Goal: Transaction & Acquisition: Purchase product/service

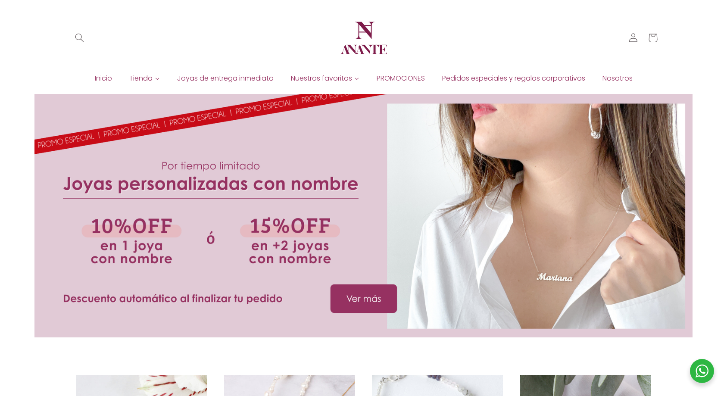
click at [390, 81] on span "PROMOCIONES" at bounding box center [400, 78] width 48 height 9
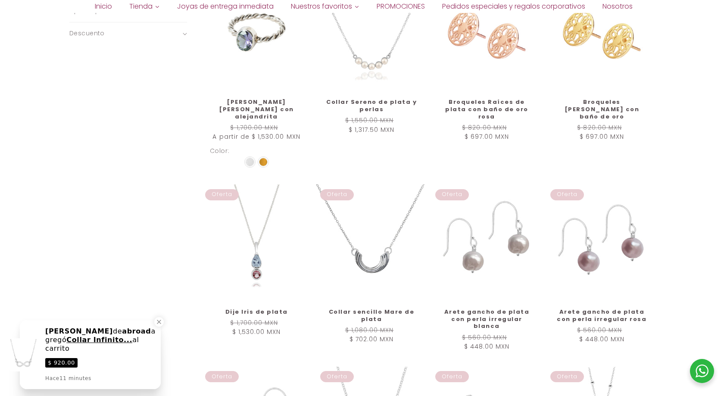
scroll to position [474, 0]
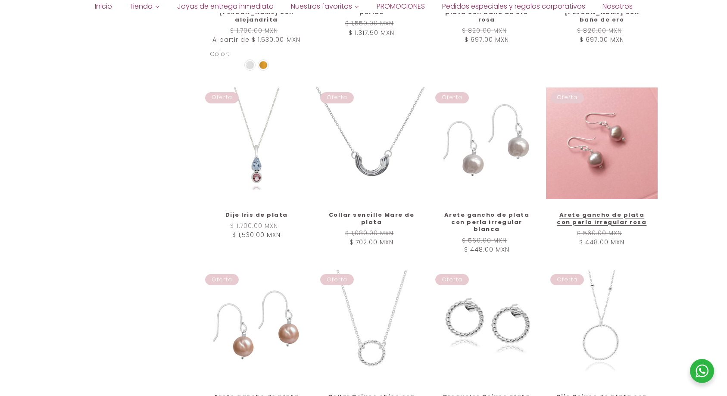
click at [603, 211] on link "Arete gancho de plata con perla irregular rosa" at bounding box center [601, 218] width 93 height 15
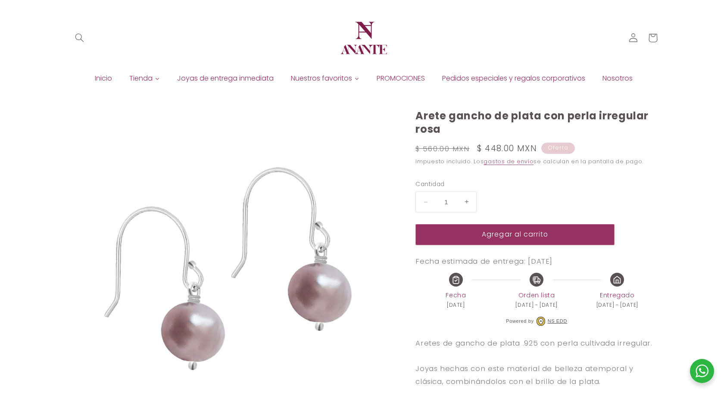
select select "{"isForProduct":false,"id":43721676062874,"title":"Blanca","available":true,"pr…"
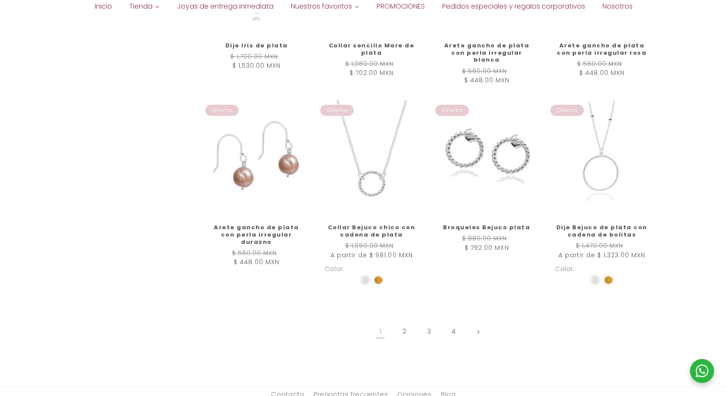
scroll to position [732, 0]
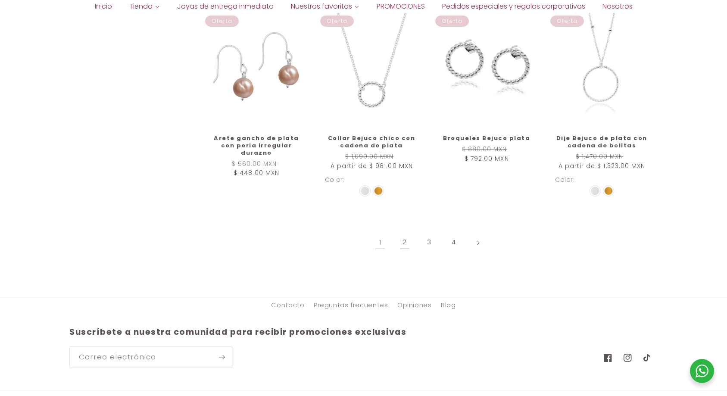
click at [404, 233] on link "2" at bounding box center [405, 243] width 20 height 20
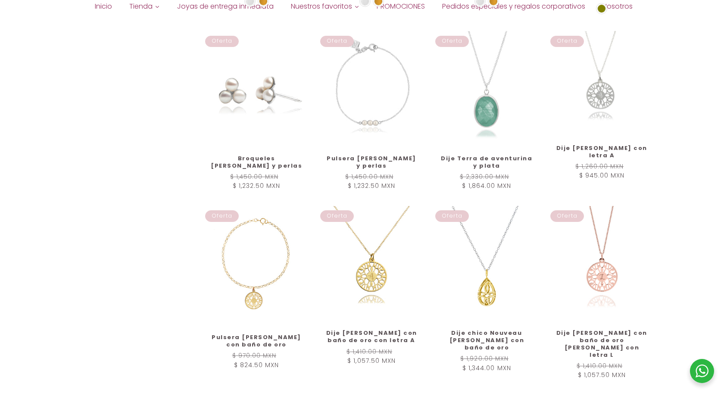
scroll to position [603, 0]
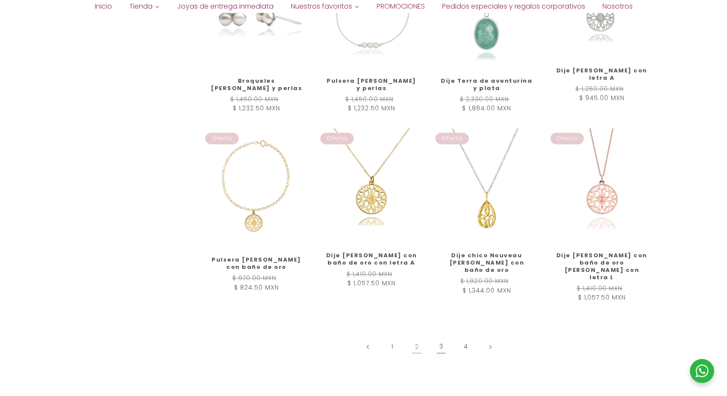
click at [438, 337] on link "3" at bounding box center [441, 347] width 20 height 20
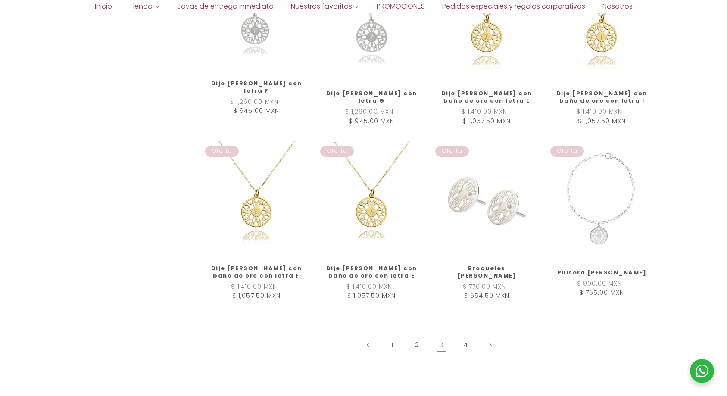
scroll to position [603, 0]
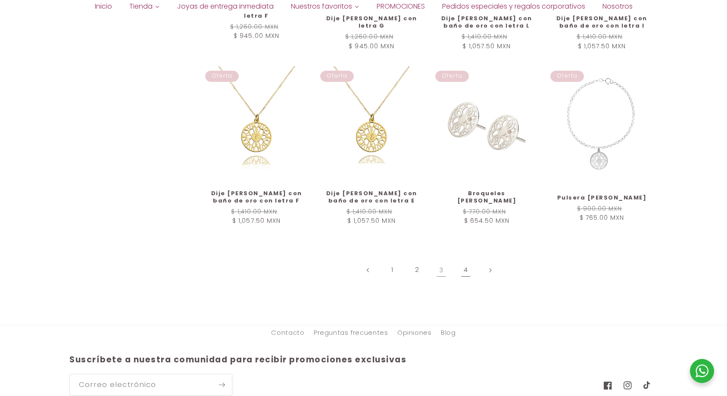
click at [463, 267] on link "4" at bounding box center [466, 270] width 20 height 20
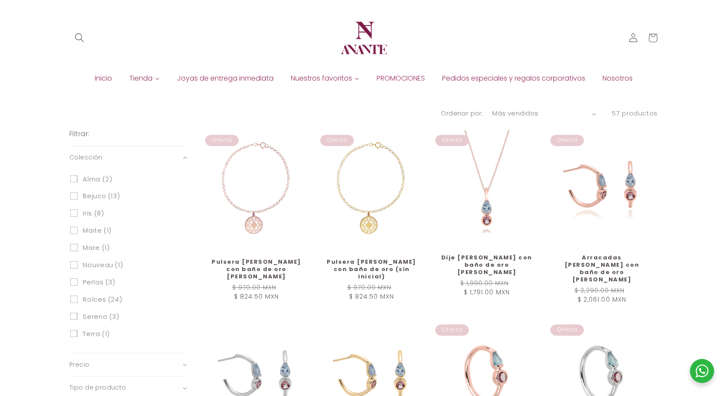
click at [84, 34] on icon "Búsqueda" at bounding box center [79, 37] width 9 height 9
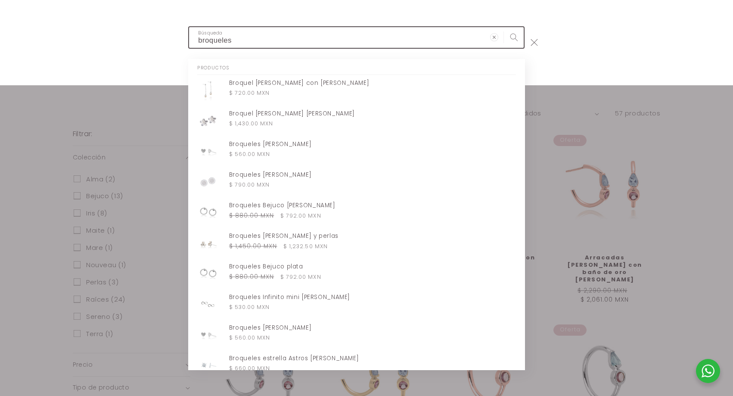
type input "broqueles"
click at [504, 27] on button "Búsqueda" at bounding box center [514, 37] width 20 height 20
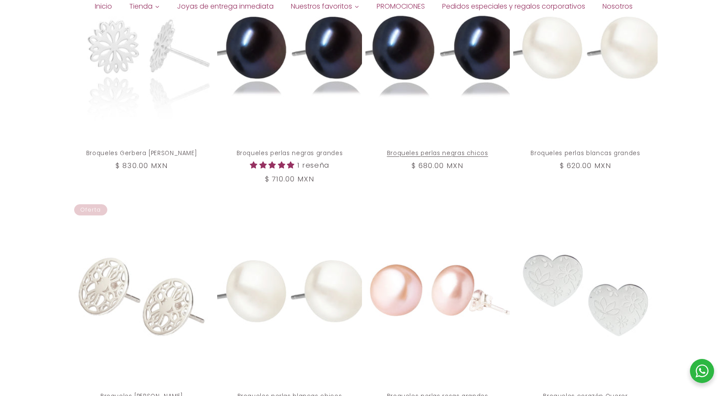
scroll to position [861, 0]
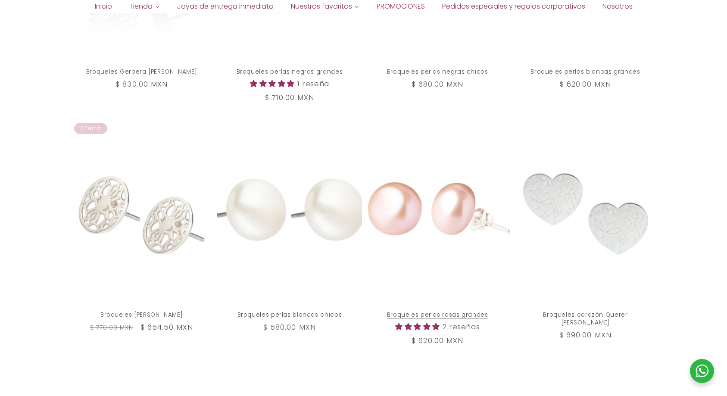
click at [428, 311] on link "Broqueles perlas rosas grandes" at bounding box center [437, 315] width 126 height 8
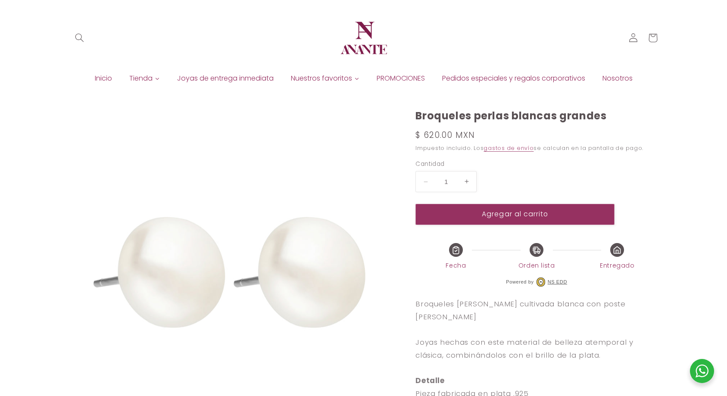
select select "{"isForProduct":false,"id":43715853451418,"title":"Plata","available":true,"pri…"
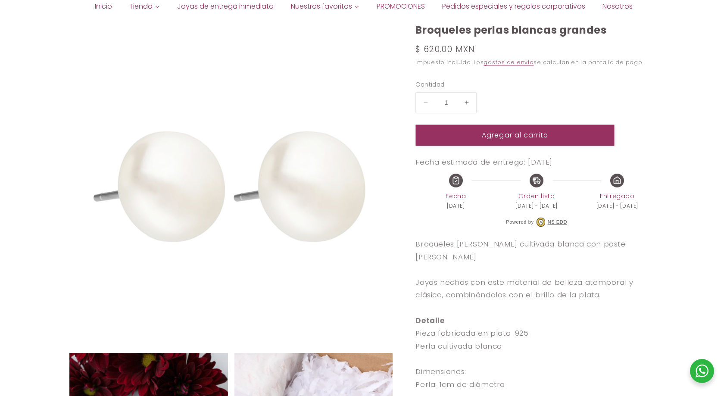
scroll to position [86, 0]
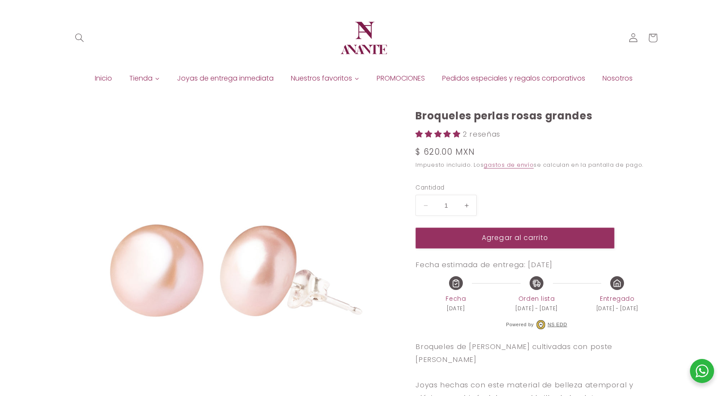
click at [468, 202] on button "Aumentar cantidad para Broqueles perlas rosas grandes" at bounding box center [466, 205] width 19 height 21
click at [560, 241] on button "Agregar al carrito" at bounding box center [514, 237] width 199 height 21
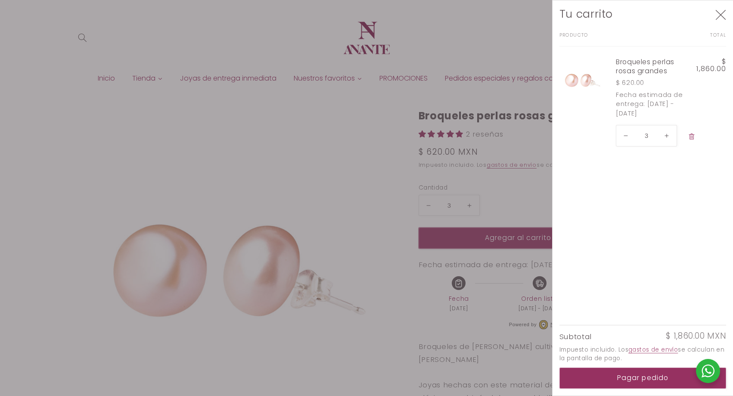
type input "1"
drag, startPoint x: 494, startPoint y: 49, endPoint x: 487, endPoint y: 46, distance: 8.1
click at [494, 49] on div at bounding box center [366, 198] width 733 height 396
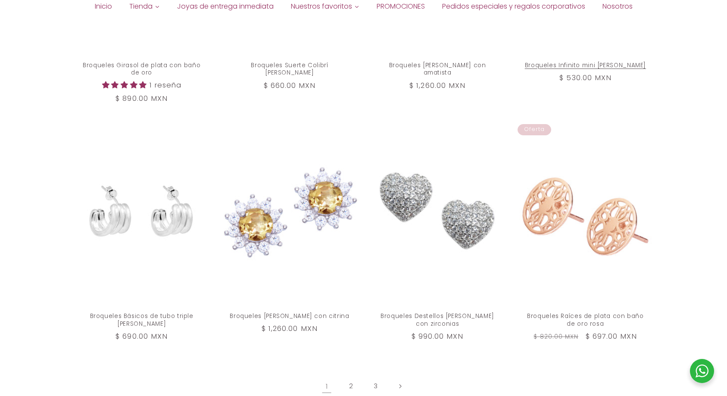
scroll to position [1440, 0]
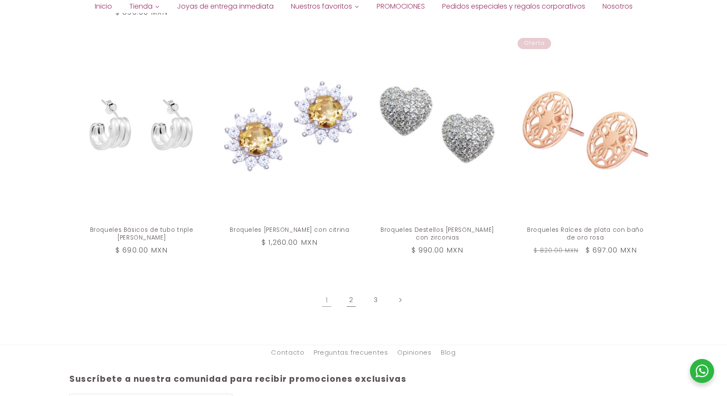
click at [351, 299] on link "2" at bounding box center [351, 300] width 20 height 20
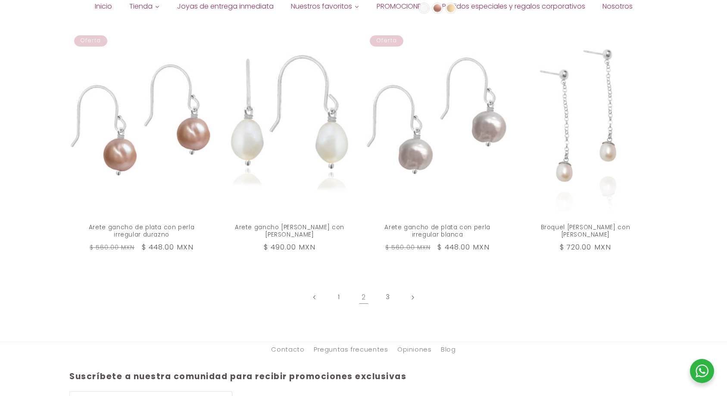
scroll to position [1421, 0]
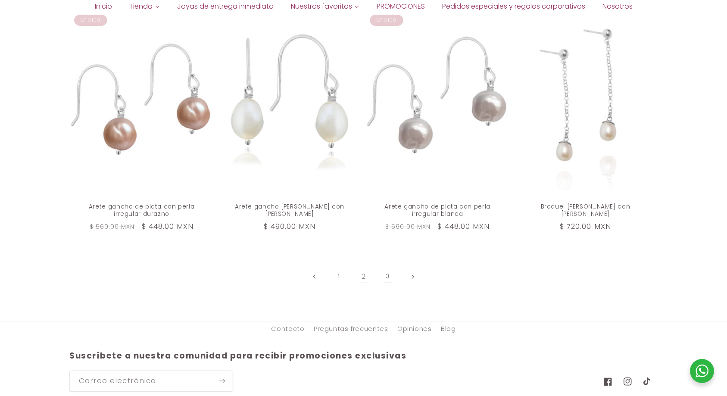
click at [389, 267] on link "3" at bounding box center [388, 277] width 20 height 20
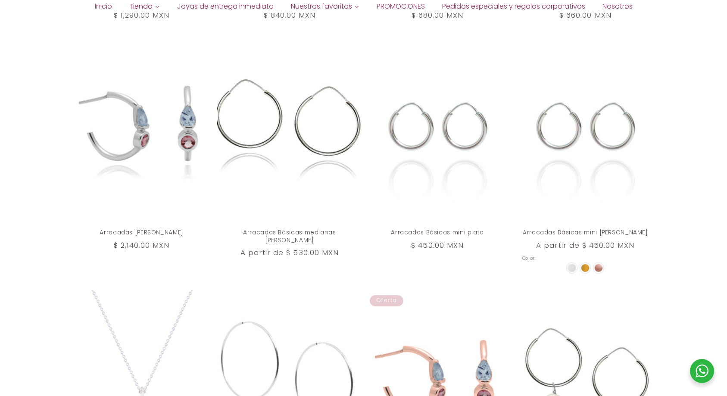
scroll to position [474, 0]
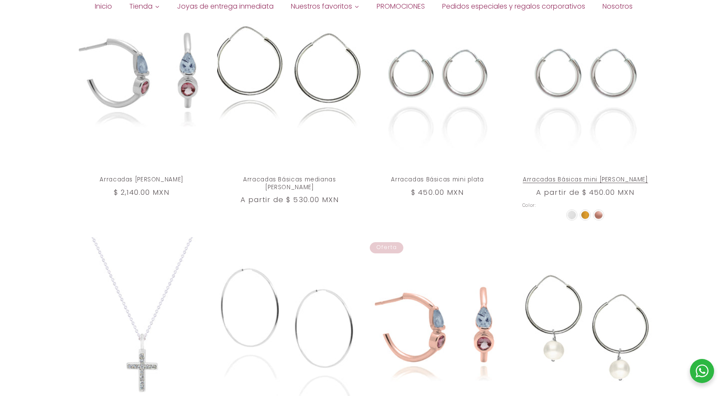
click at [594, 216] on div at bounding box center [598, 215] width 9 height 9
click at [0, 0] on input "radio" at bounding box center [0, 0] width 0 height 0
click at [600, 216] on img at bounding box center [598, 214] width 7 height 7
click at [0, 0] on input "radio" at bounding box center [0, 0] width 0 height 0
click at [590, 176] on link "Arracadas Básicas mini de plata" at bounding box center [585, 180] width 126 height 8
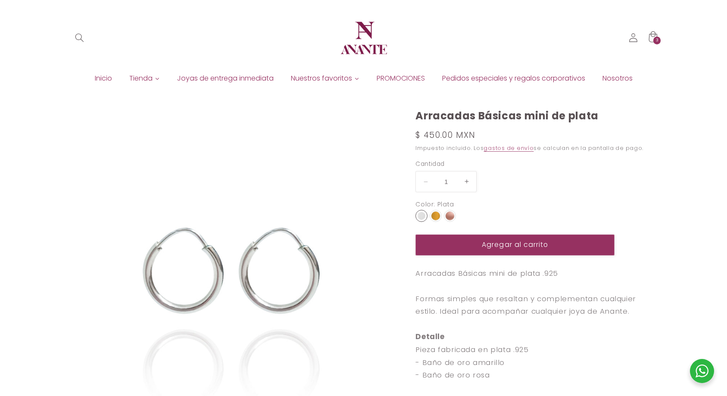
select select "{"isForProduct":true,"id":43743805309082,"title":"Plata","available":true,"pric…"
select select "{"isForProduct":false,"id":43715634987162,"title":"5","available":true,"price":…"
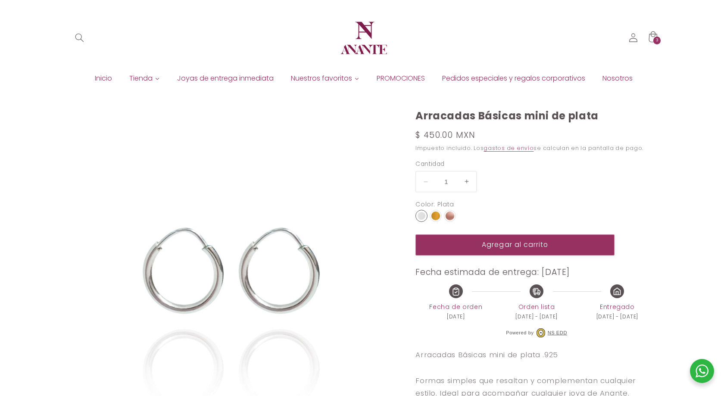
click at [437, 215] on img at bounding box center [435, 215] width 9 height 9
click at [0, 0] on input "radio" at bounding box center [0, 0] width 0 height 0
click at [450, 215] on img at bounding box center [449, 215] width 9 height 9
click at [0, 0] on input "radio" at bounding box center [0, 0] width 0 height 0
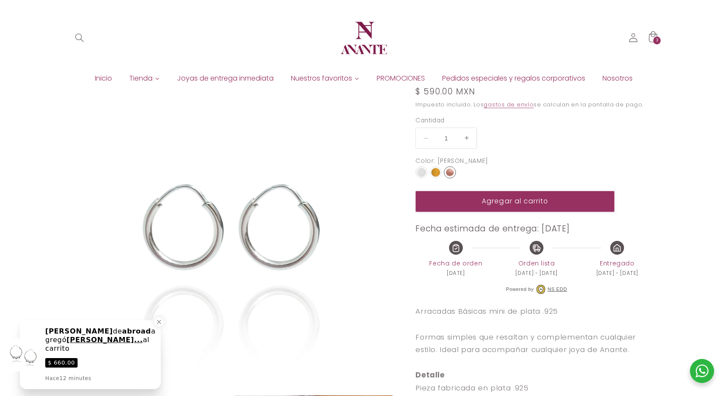
scroll to position [43, 0]
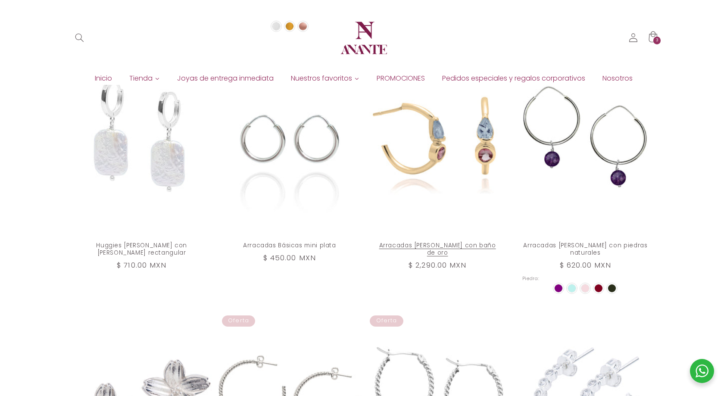
scroll to position [917, 0]
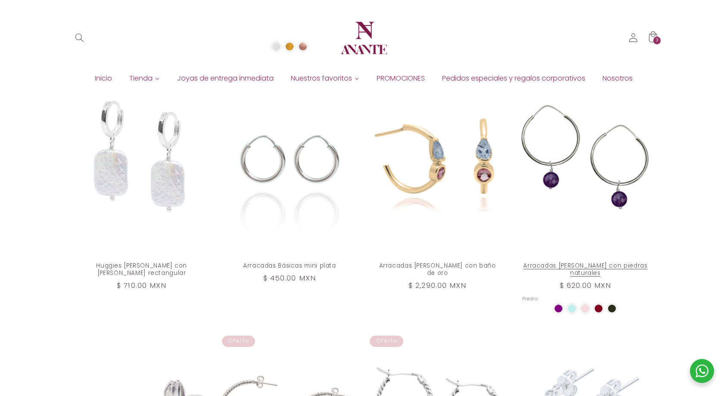
click at [588, 305] on img at bounding box center [585, 309] width 8 height 8
click at [0, 0] on input "radio" at bounding box center [0, 0] width 0 height 0
click at [591, 262] on link "Arracadas [PERSON_NAME] con piedras naturales" at bounding box center [585, 270] width 126 height 16
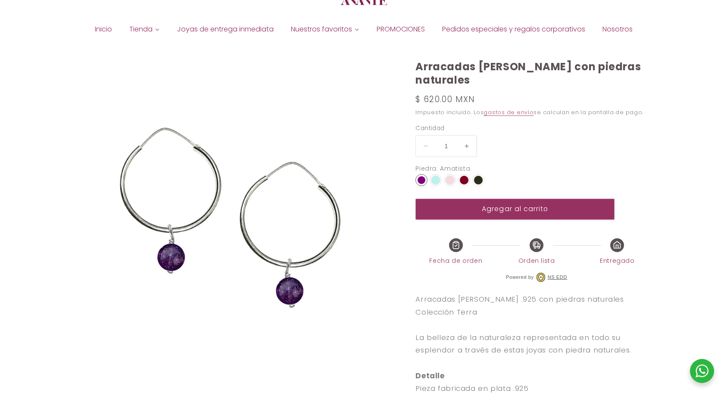
select select "{"isForProduct":true,"id":43715012821146,"title":"Amatista","available":true,"p…"
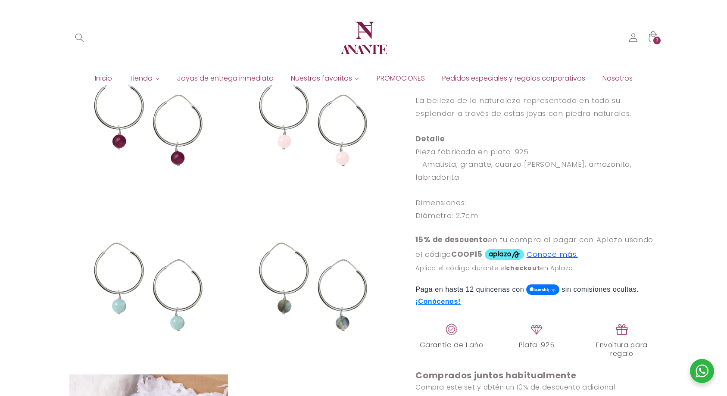
scroll to position [345, 0]
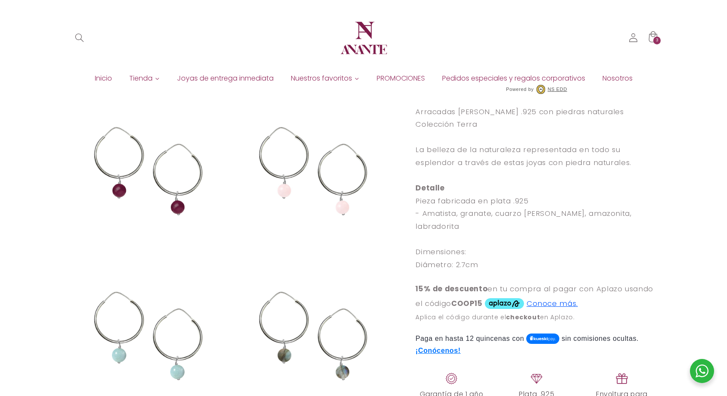
click at [320, 161] on img at bounding box center [313, 173] width 159 height 159
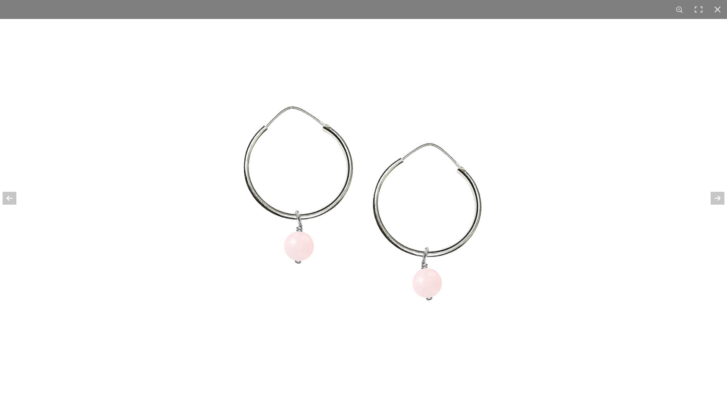
click at [320, 161] on img at bounding box center [363, 207] width 348 height 348
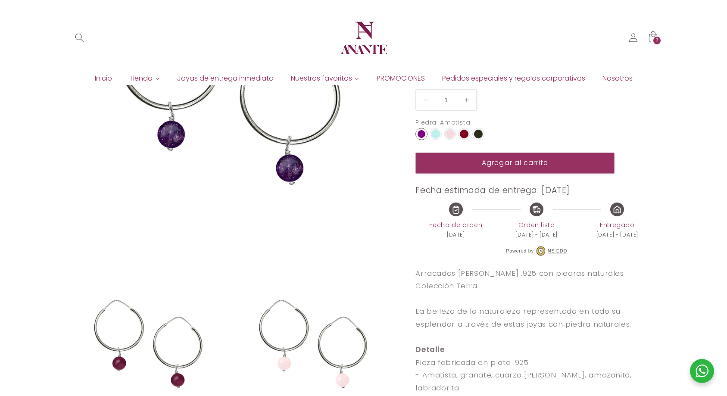
scroll to position [86, 0]
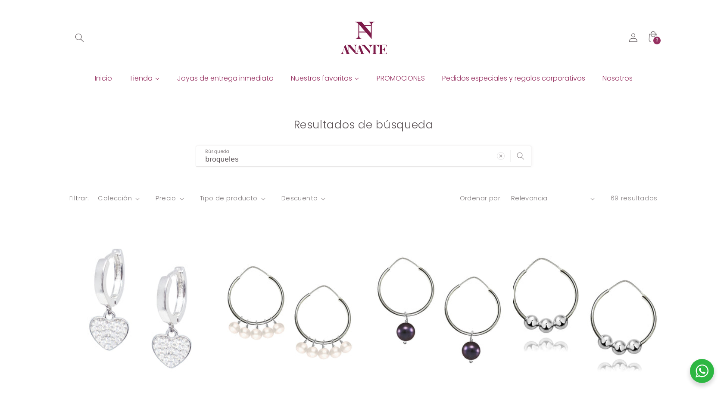
click at [253, 78] on span "Joyas de entrega inmediata" at bounding box center [225, 78] width 96 height 9
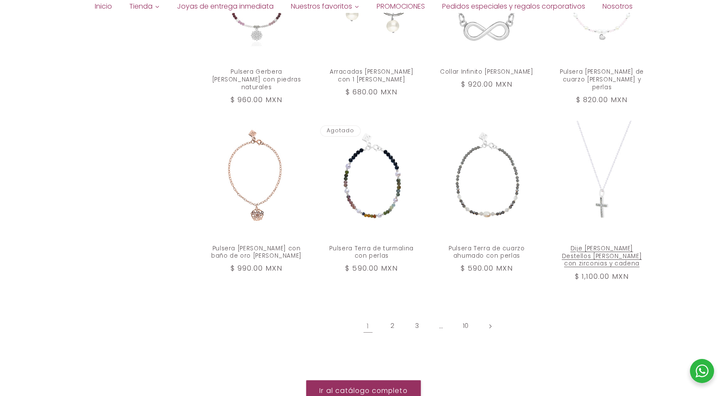
scroll to position [948, 0]
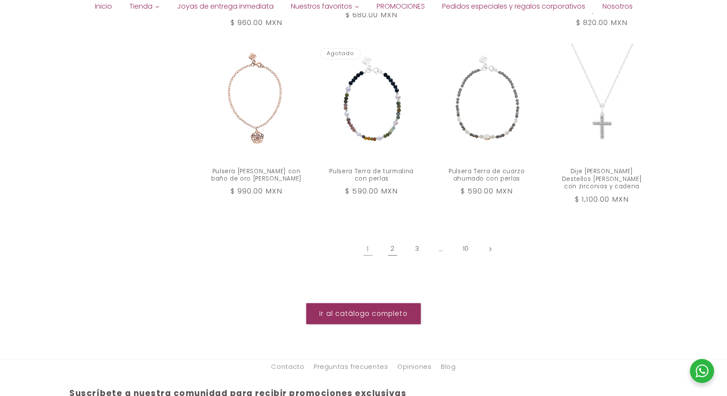
click at [387, 239] on link "2" at bounding box center [392, 249] width 20 height 20
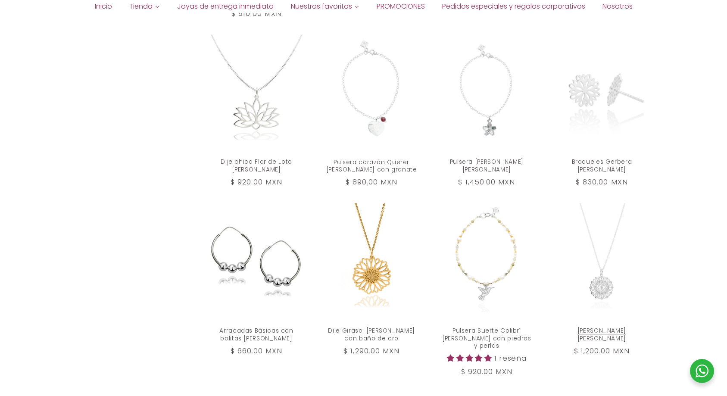
scroll to position [861, 0]
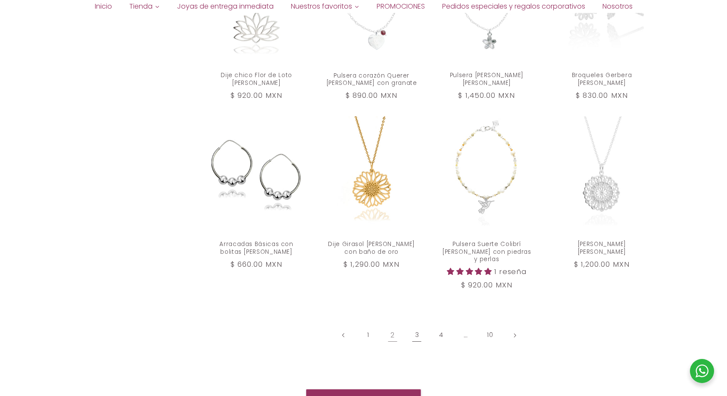
click at [418, 331] on link "3" at bounding box center [417, 335] width 20 height 20
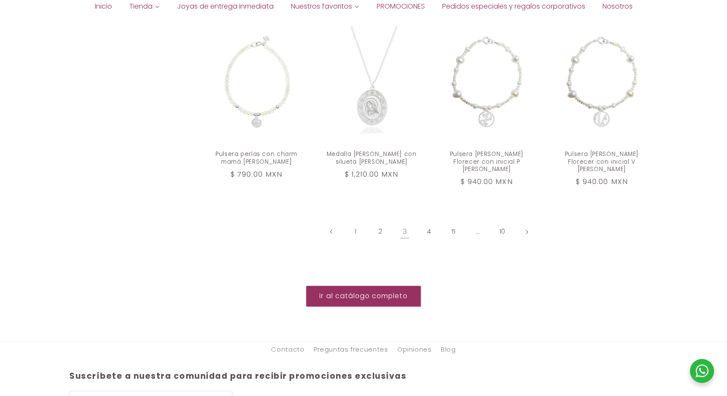
scroll to position [948, 0]
click at [423, 220] on link "4" at bounding box center [429, 230] width 20 height 20
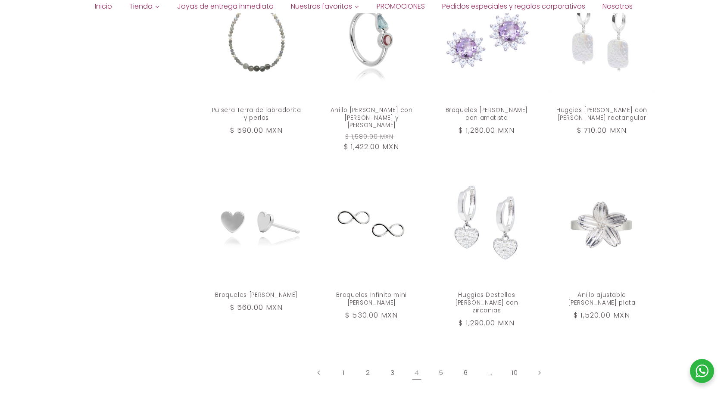
scroll to position [861, 0]
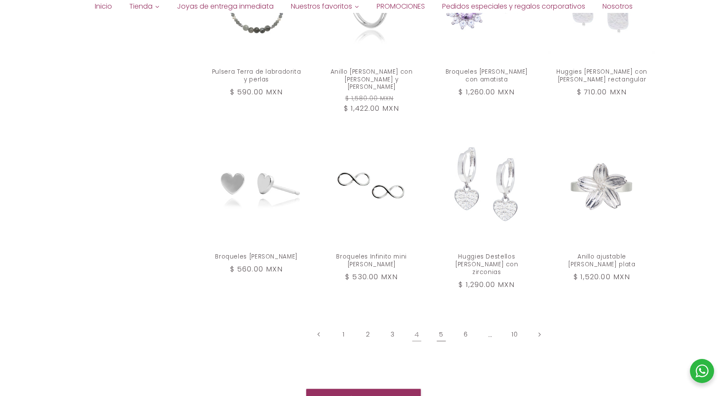
click at [442, 325] on link "5" at bounding box center [441, 335] width 20 height 20
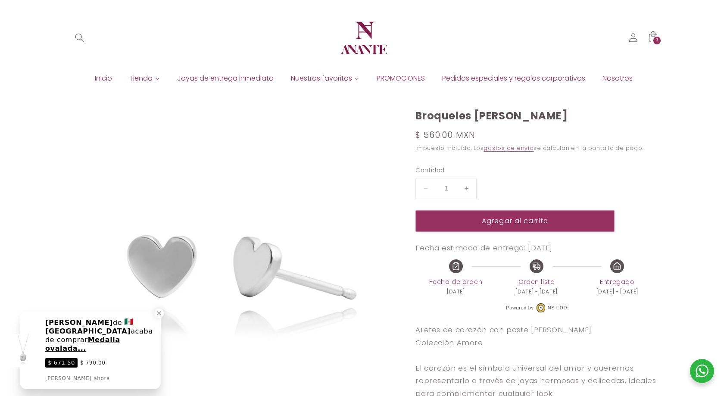
select select "{"isForProduct":false,"id":43719856259226,"title":"Plata / 5","available":true,…"
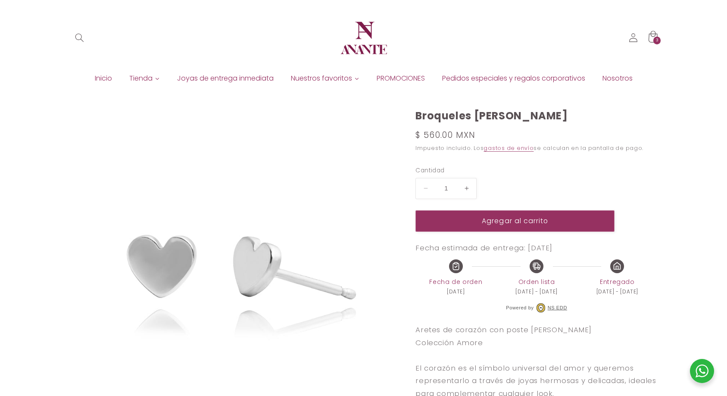
click at [652, 42] on icon at bounding box center [652, 37] width 21 height 21
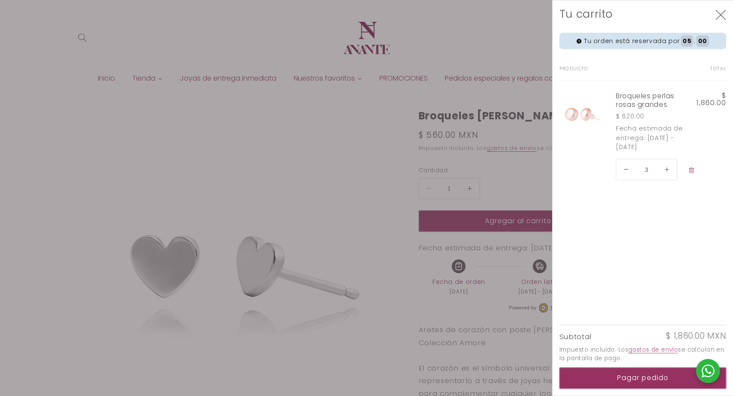
click at [622, 374] on button "Pagar pedido" at bounding box center [643, 377] width 167 height 21
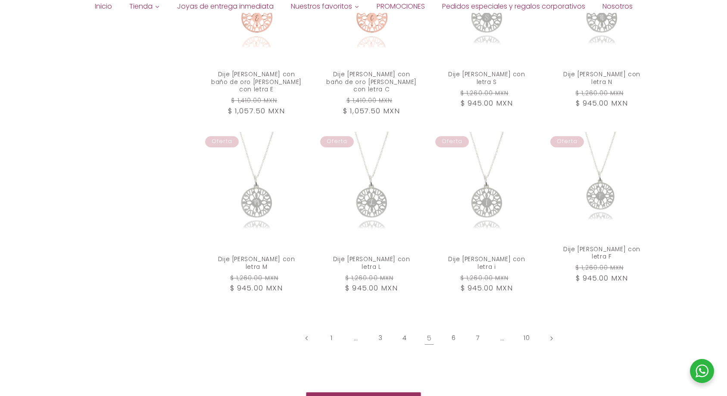
scroll to position [948, 0]
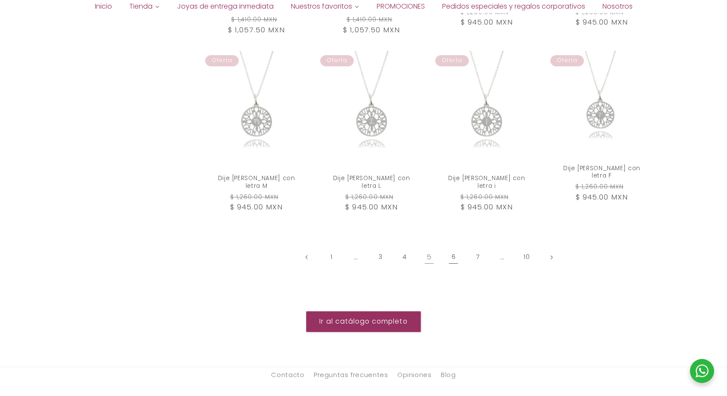
click at [455, 247] on link "6" at bounding box center [453, 257] width 20 height 20
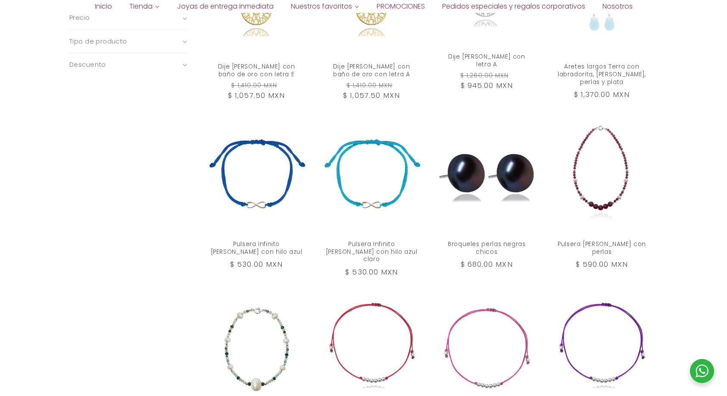
scroll to position [818, 0]
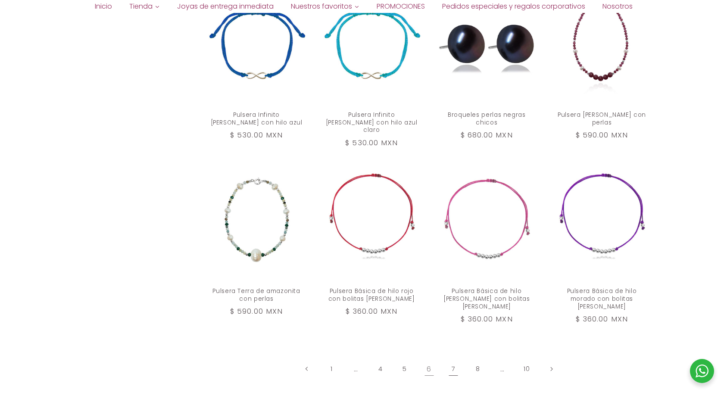
click at [451, 359] on link "7" at bounding box center [453, 369] width 20 height 20
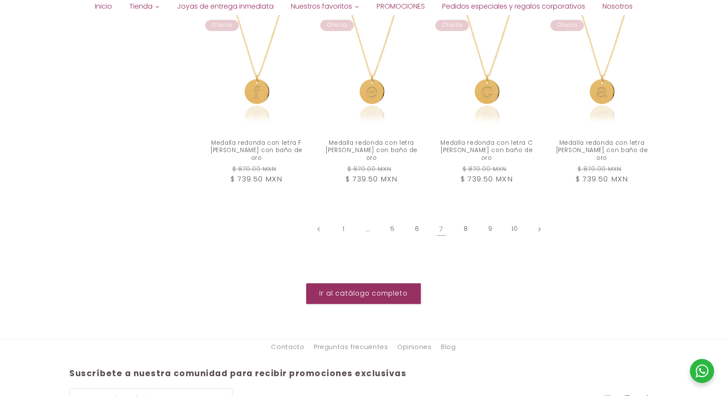
scroll to position [1034, 0]
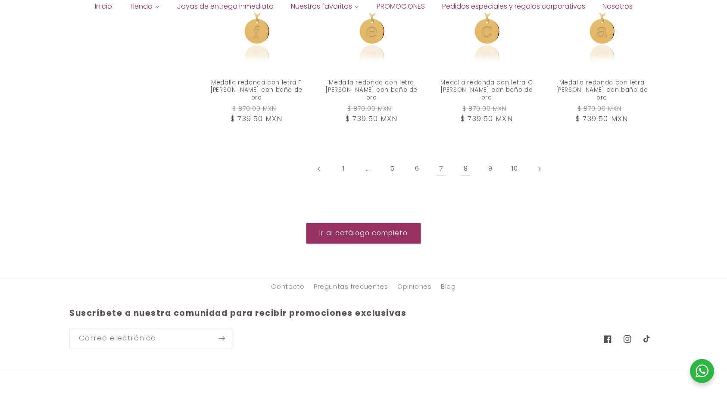
click at [461, 159] on link "8" at bounding box center [466, 169] width 20 height 20
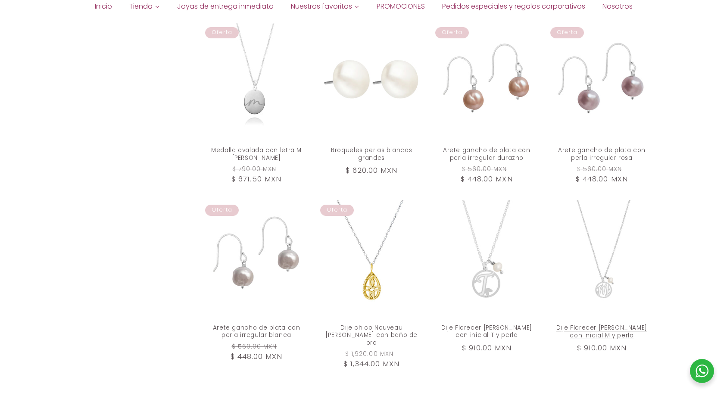
scroll to position [861, 0]
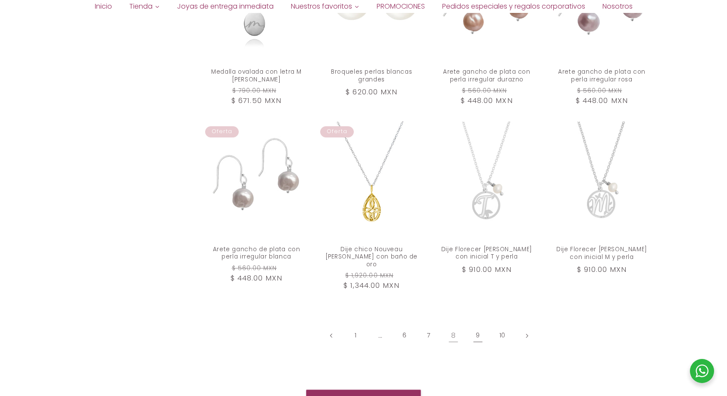
click at [479, 328] on link "9" at bounding box center [478, 336] width 20 height 20
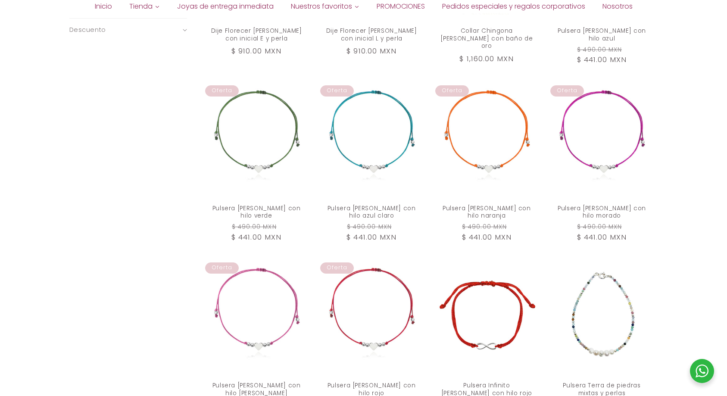
scroll to position [818, 0]
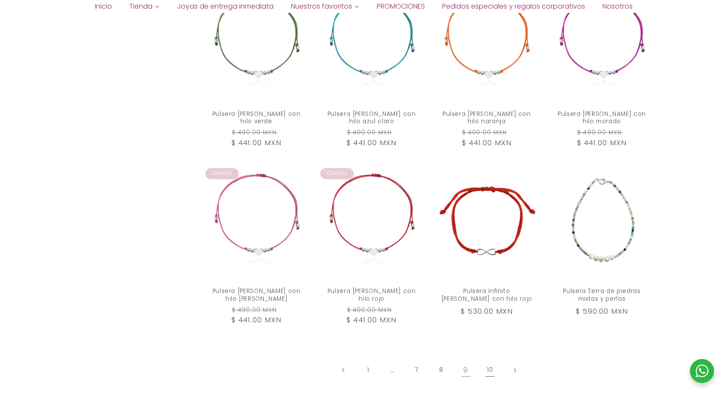
click at [488, 364] on link "10" at bounding box center [490, 370] width 20 height 20
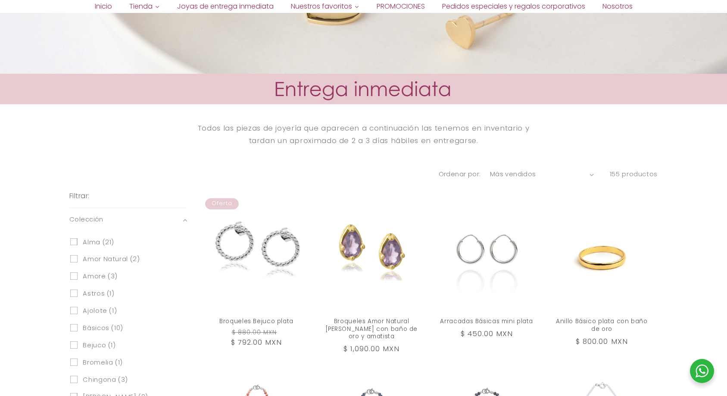
scroll to position [345, 0]
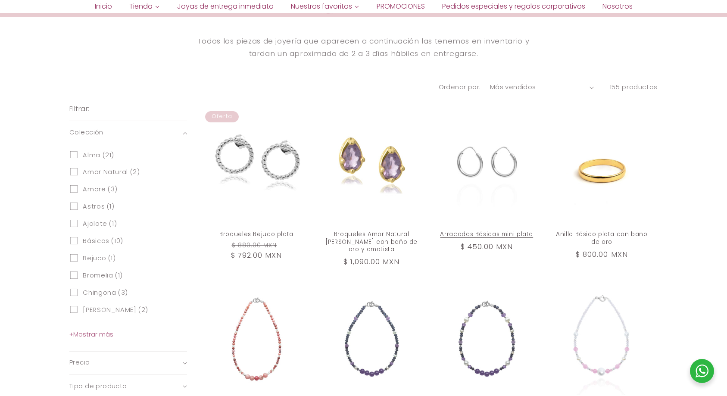
click at [485, 230] on link "Arracadas Básicas mini plata" at bounding box center [486, 234] width 93 height 8
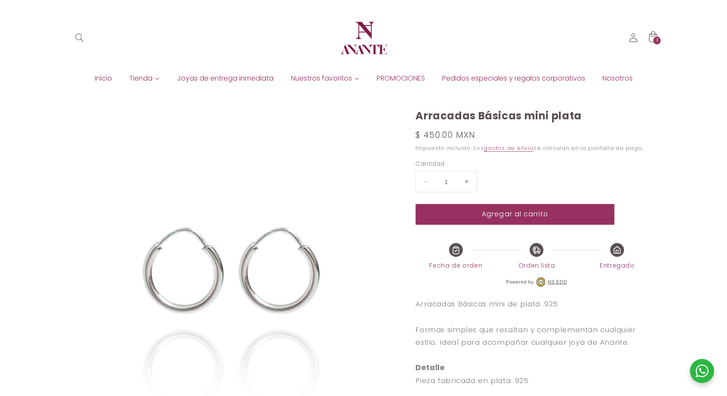
select select "{"isForProduct":false,"id":43715634987162,"title":"5","available":true,"price":…"
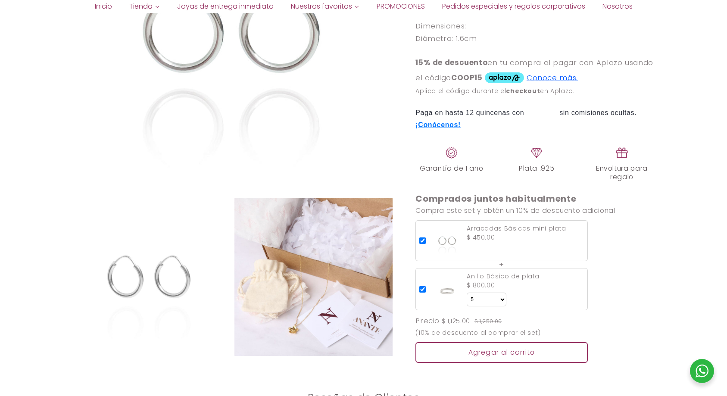
scroll to position [517, 0]
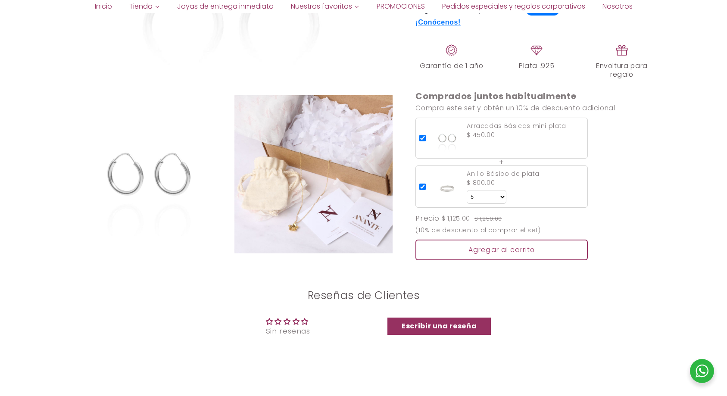
click at [168, 183] on img at bounding box center [148, 174] width 159 height 159
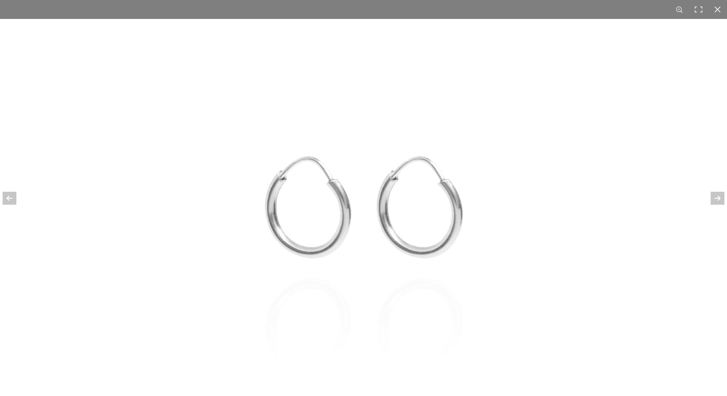
click at [168, 183] on div at bounding box center [363, 198] width 727 height 396
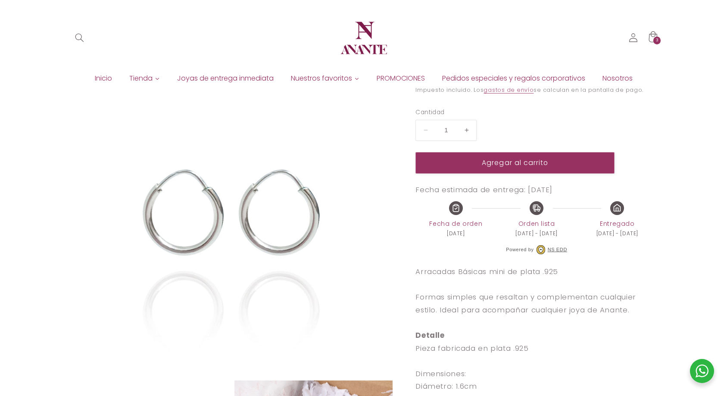
scroll to position [0, 0]
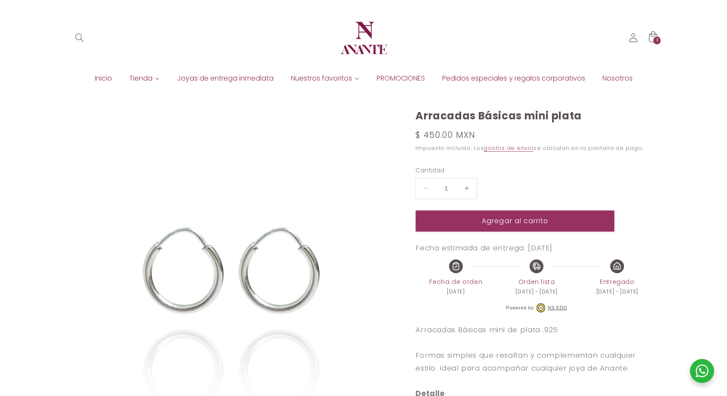
click at [202, 78] on span "Joyas de entrega inmediata" at bounding box center [225, 78] width 96 height 9
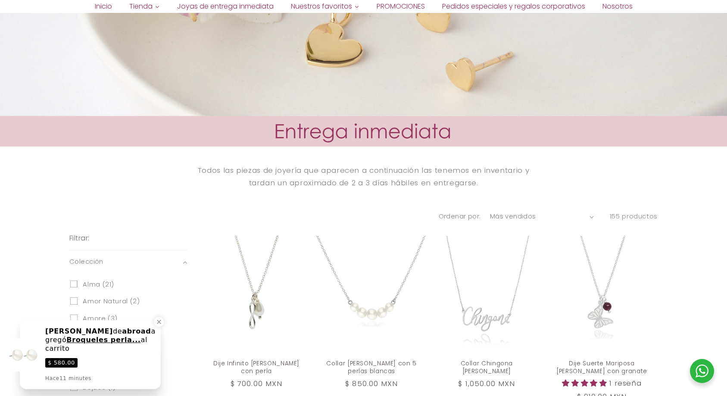
scroll to position [431, 0]
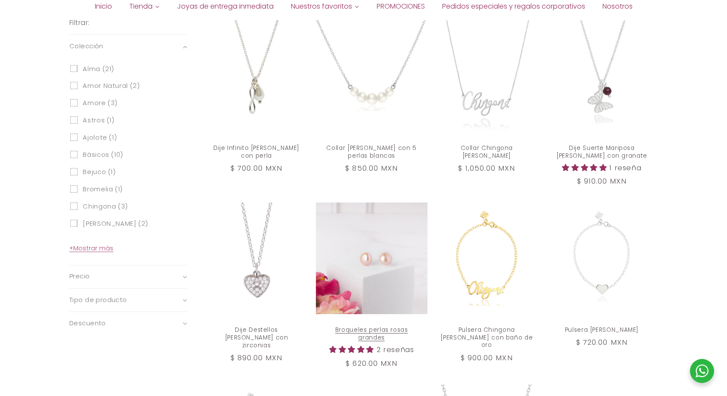
click at [385, 326] on link "Broqueles perlas rosas grandes" at bounding box center [371, 334] width 93 height 16
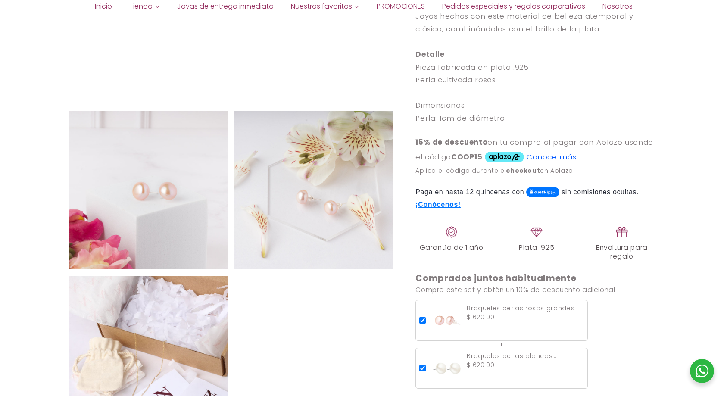
scroll to position [431, 0]
